Goal: Transaction & Acquisition: Purchase product/service

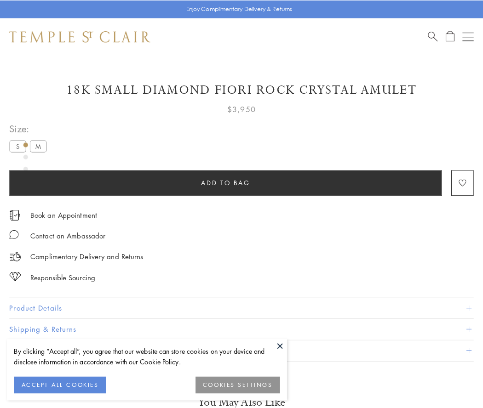
scroll to position [40, 0]
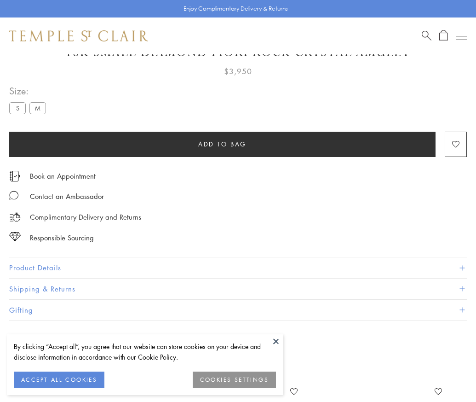
click at [222, 144] on span "Add to bag" at bounding box center [222, 144] width 48 height 10
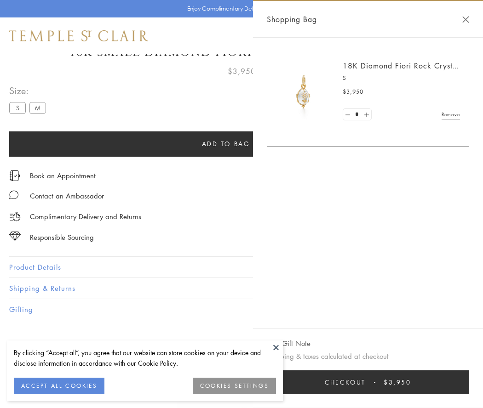
click at [385, 383] on button "Checkout $3,950" at bounding box center [368, 383] width 202 height 24
